Goal: Information Seeking & Learning: Learn about a topic

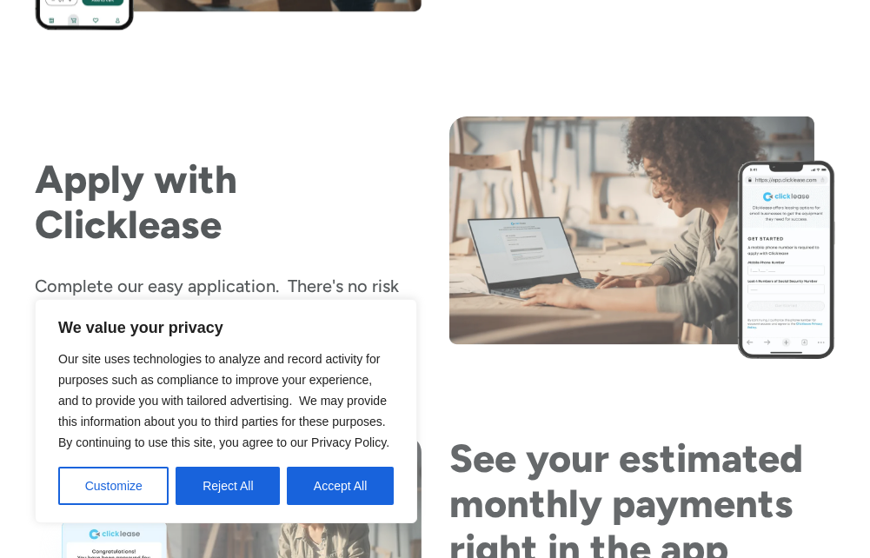
scroll to position [2348, 0]
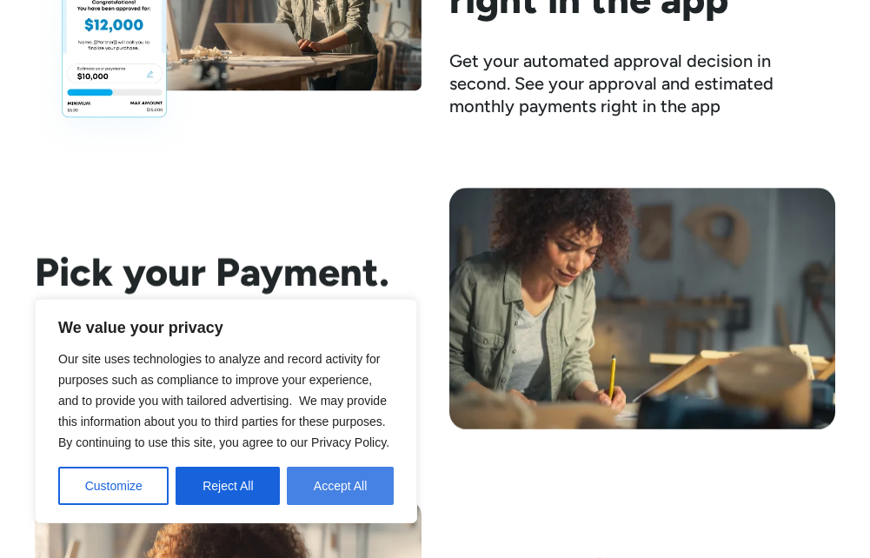
click at [332, 489] on button "Accept All" at bounding box center [340, 486] width 107 height 38
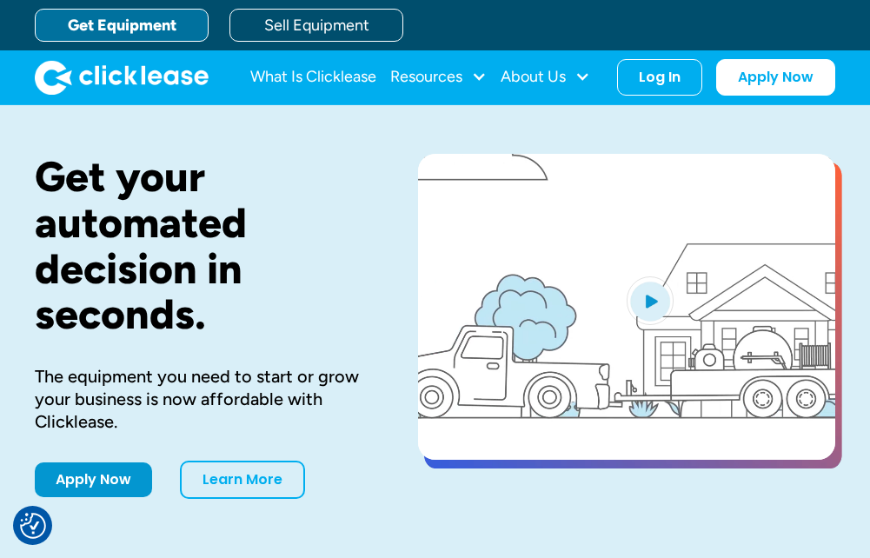
scroll to position [0, 0]
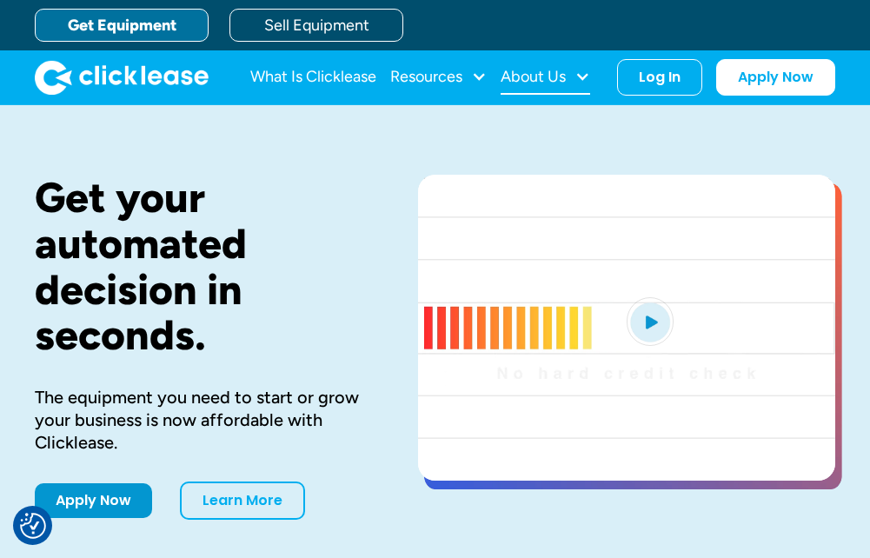
click at [531, 77] on div "About Us" at bounding box center [533, 77] width 65 height 0
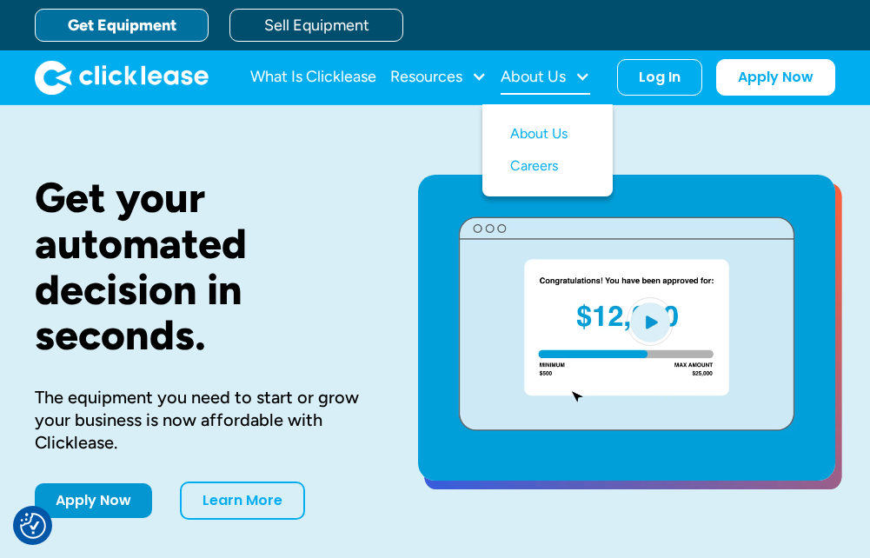
click at [531, 77] on div "About Us" at bounding box center [533, 77] width 65 height 0
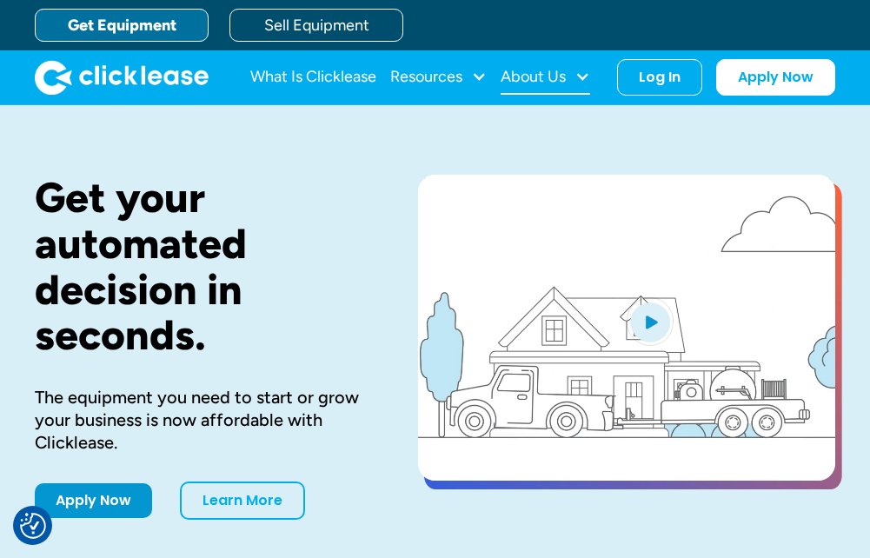
click at [529, 77] on div "About Us" at bounding box center [533, 77] width 65 height 0
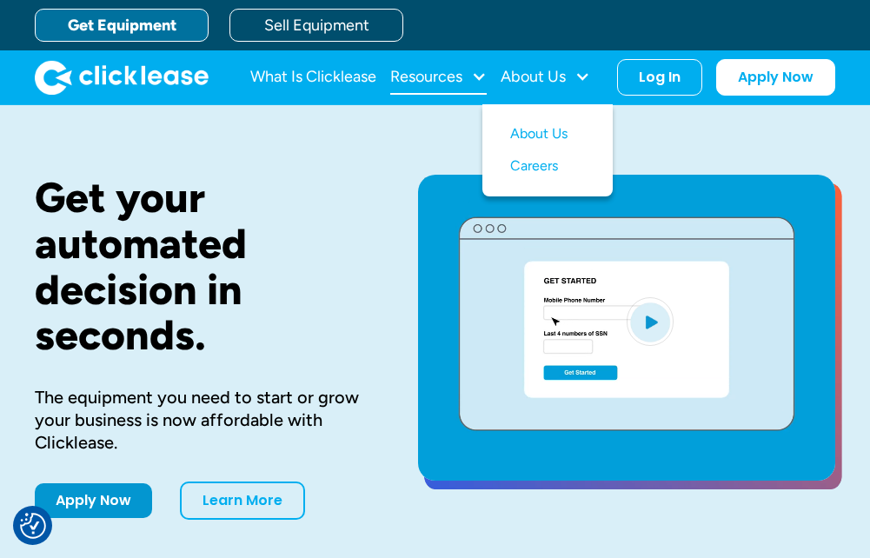
click at [417, 77] on div "Resources" at bounding box center [426, 77] width 72 height 0
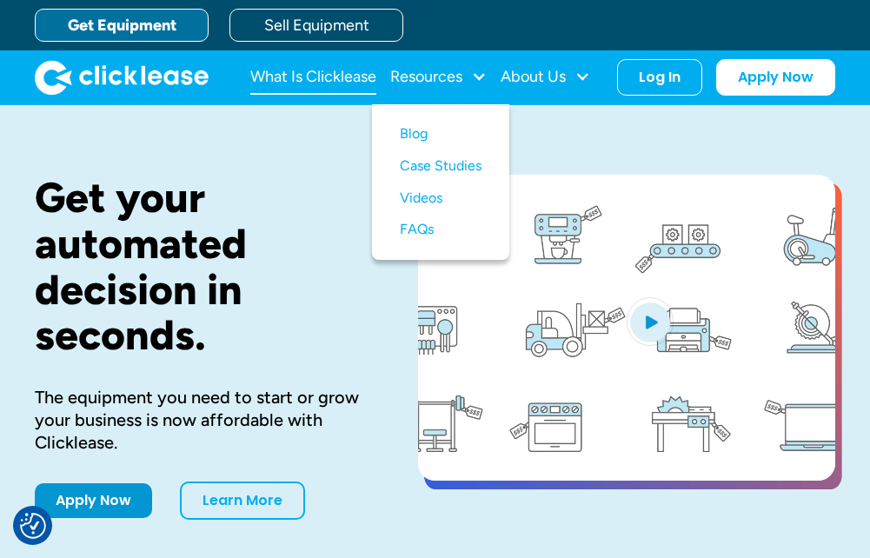
click at [303, 79] on link "What Is Clicklease" at bounding box center [313, 77] width 126 height 35
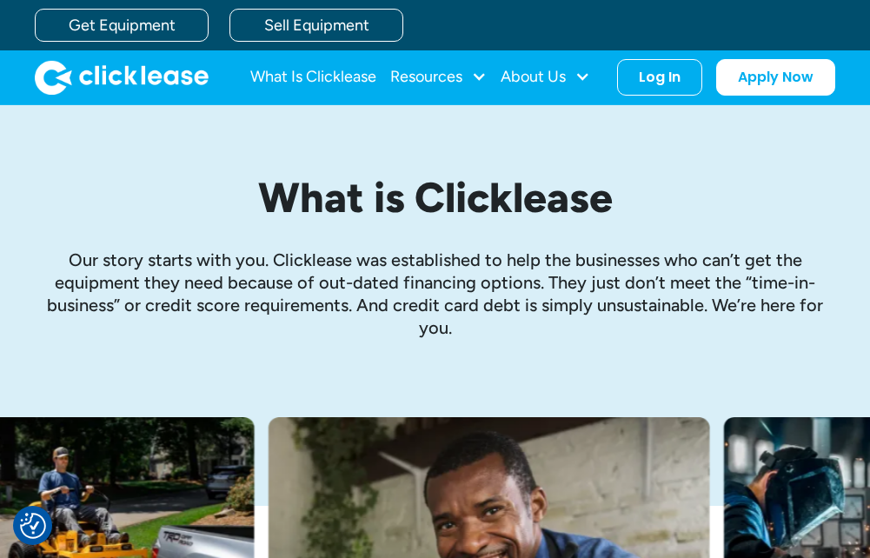
click at [113, 64] on img "home" at bounding box center [122, 77] width 174 height 35
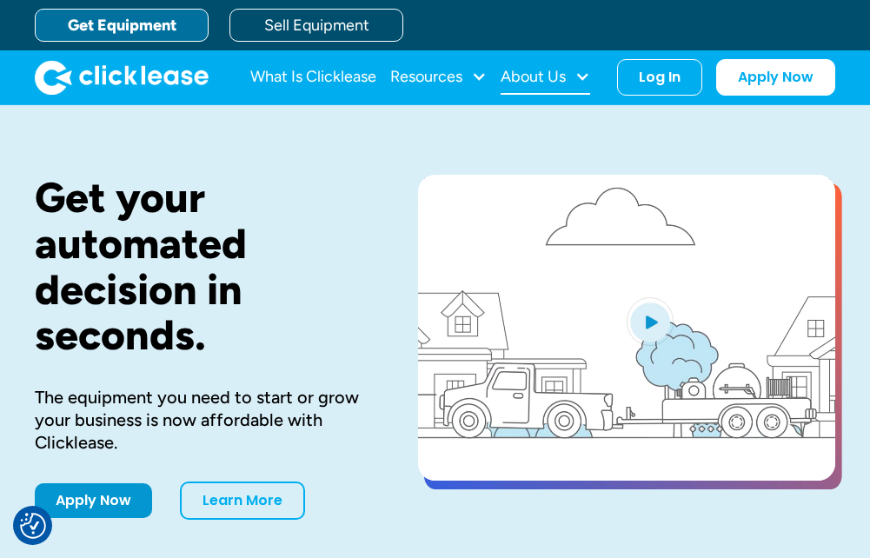
click at [565, 77] on div "About Us" at bounding box center [533, 77] width 65 height 0
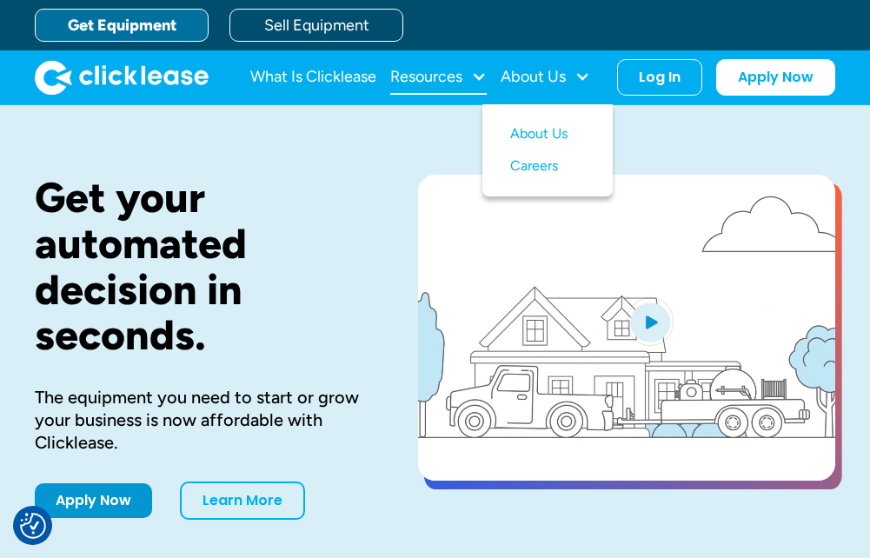
click at [437, 77] on div "Resources" at bounding box center [426, 77] width 72 height 0
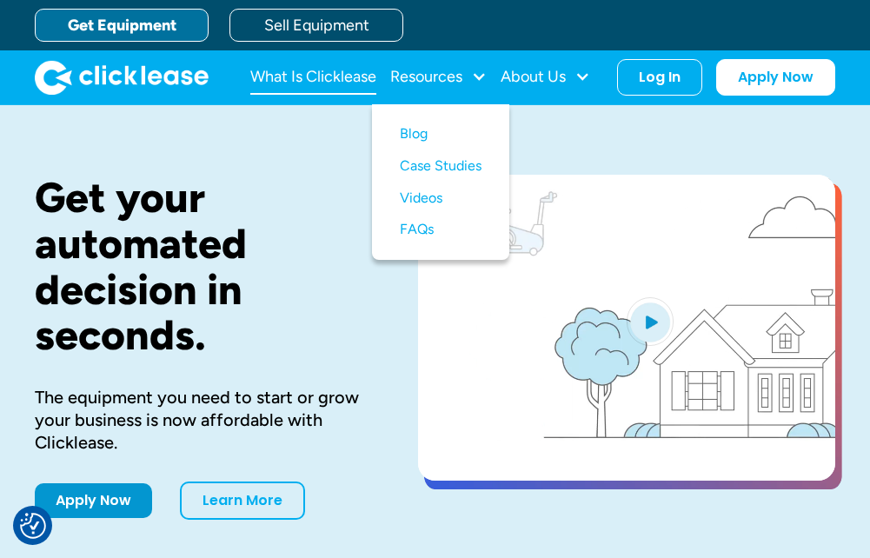
click at [353, 80] on link "What Is Clicklease" at bounding box center [313, 77] width 126 height 35
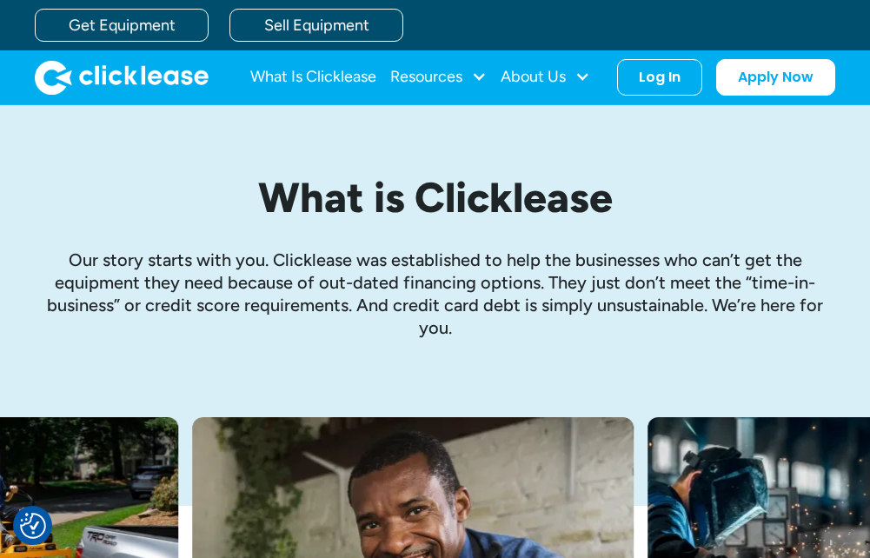
click at [60, 81] on img "home" at bounding box center [122, 77] width 174 height 35
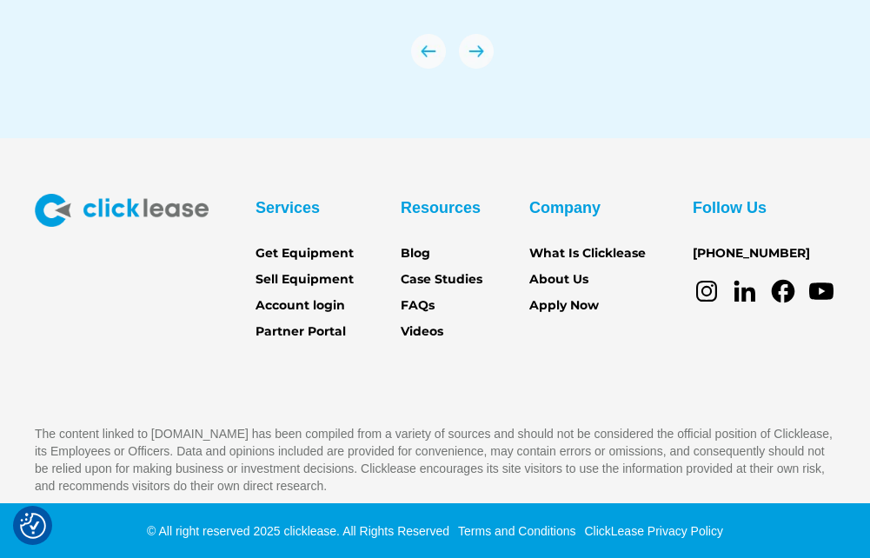
scroll to position [5977, 0]
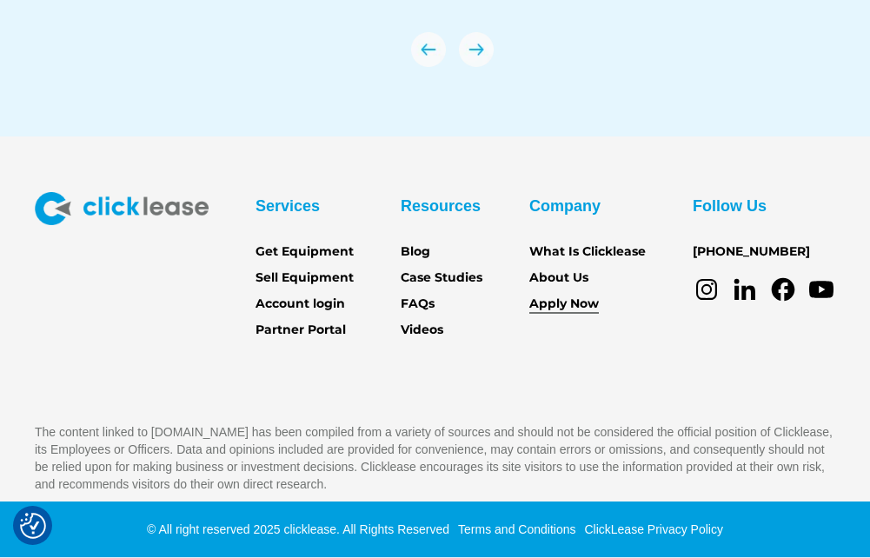
click at [584, 310] on link "Apply Now" at bounding box center [565, 304] width 70 height 19
